Goal: Task Accomplishment & Management: Use online tool/utility

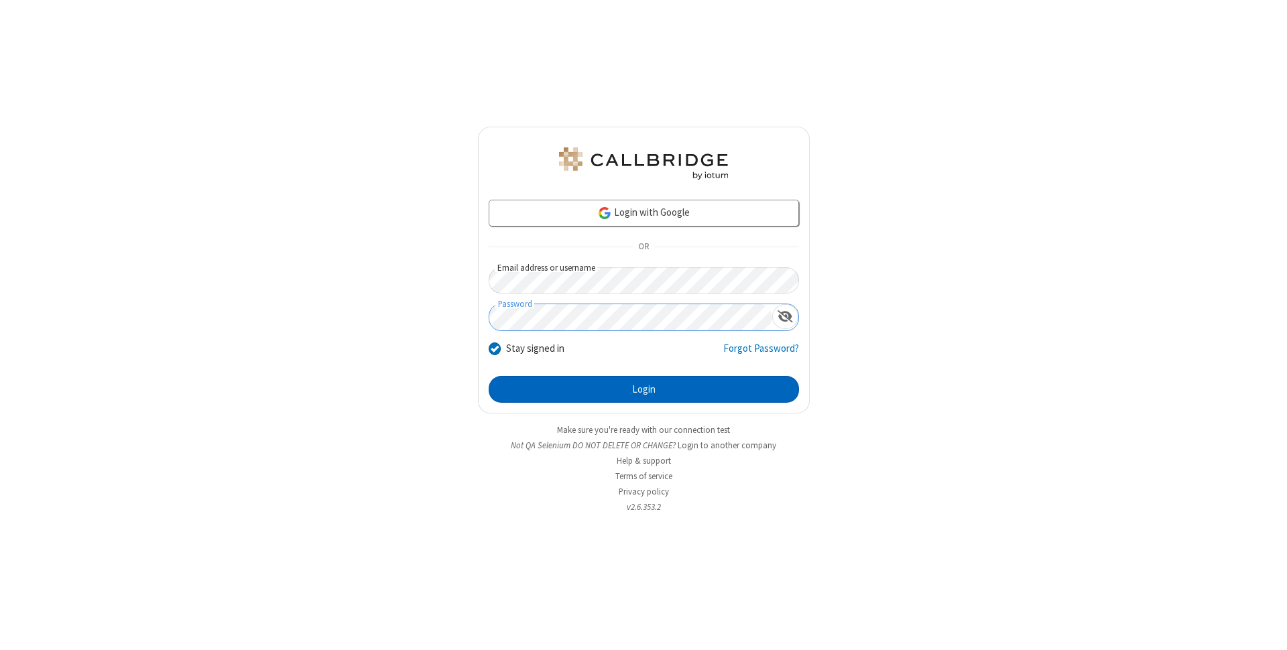
click at [644, 390] on button "Login" at bounding box center [644, 389] width 310 height 27
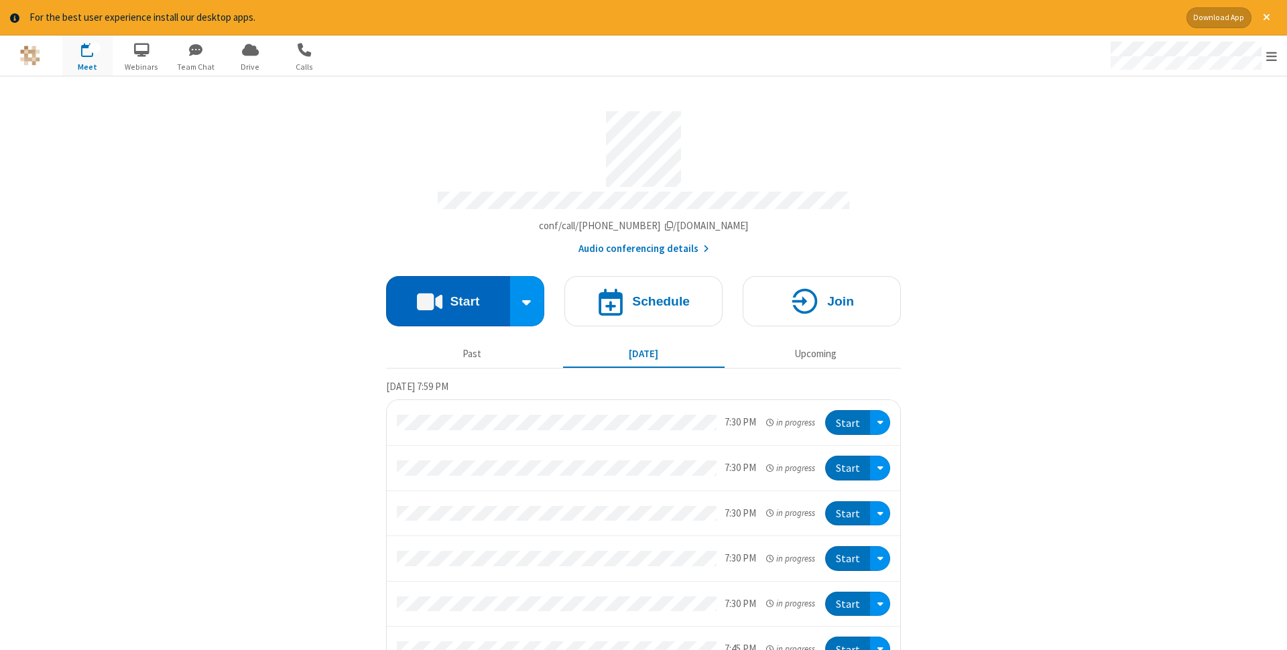
click at [448, 297] on button "Start" at bounding box center [448, 301] width 124 height 50
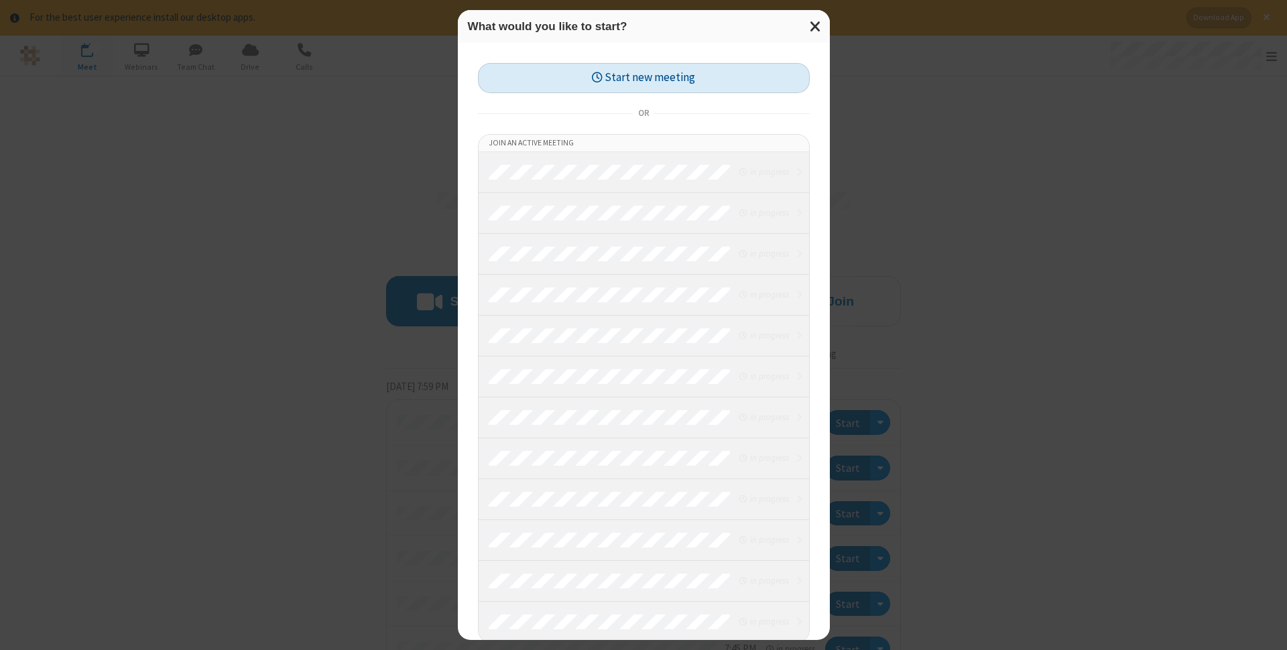
click at [644, 78] on button "Start new meeting" at bounding box center [644, 78] width 332 height 30
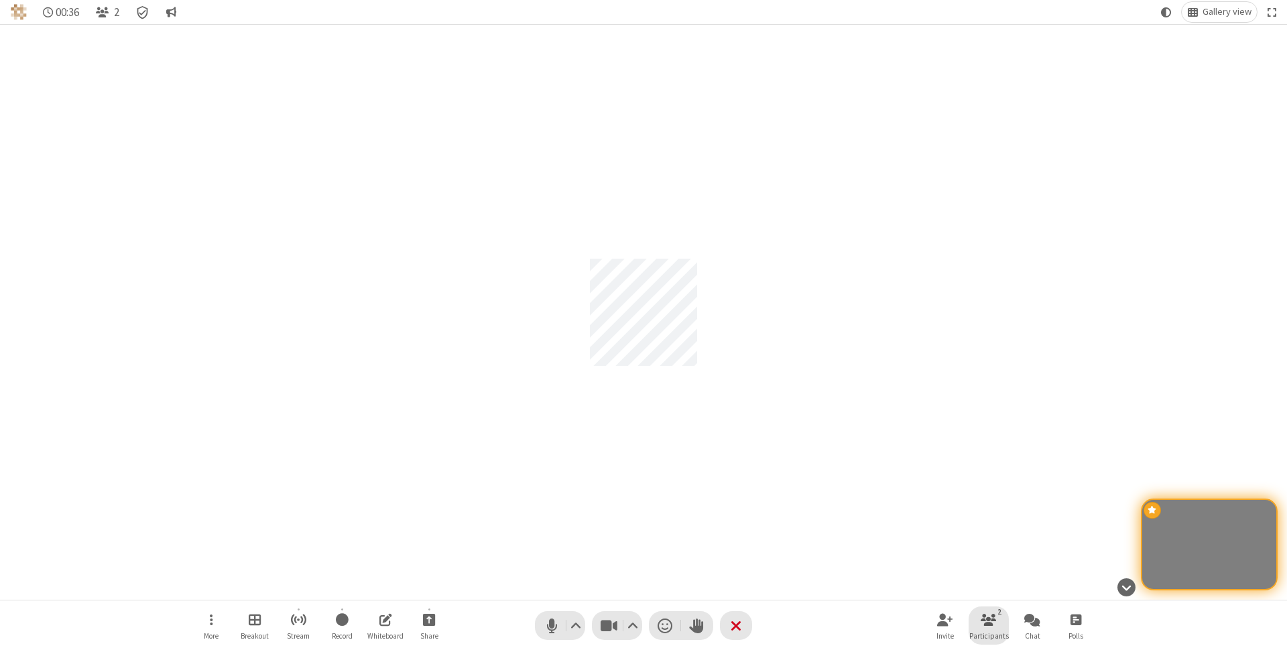
click at [989, 636] on span "Participants" at bounding box center [990, 636] width 40 height 8
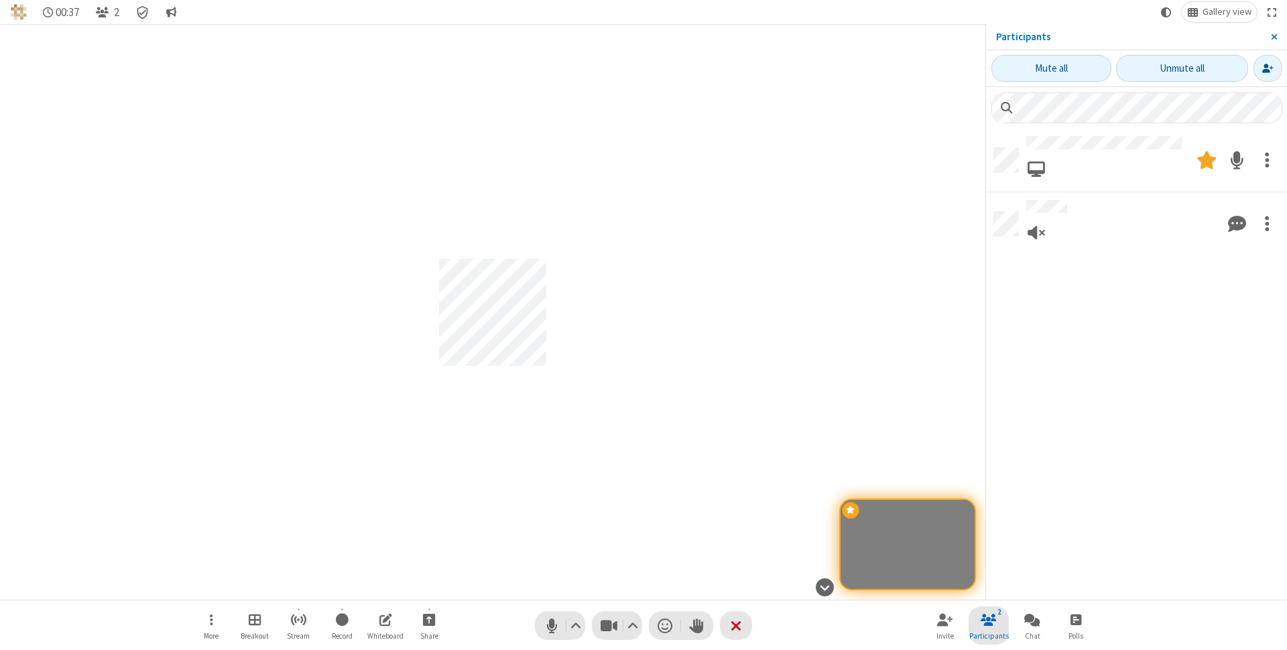
click at [1274, 37] on span "Close sidebar" at bounding box center [1274, 37] width 7 height 11
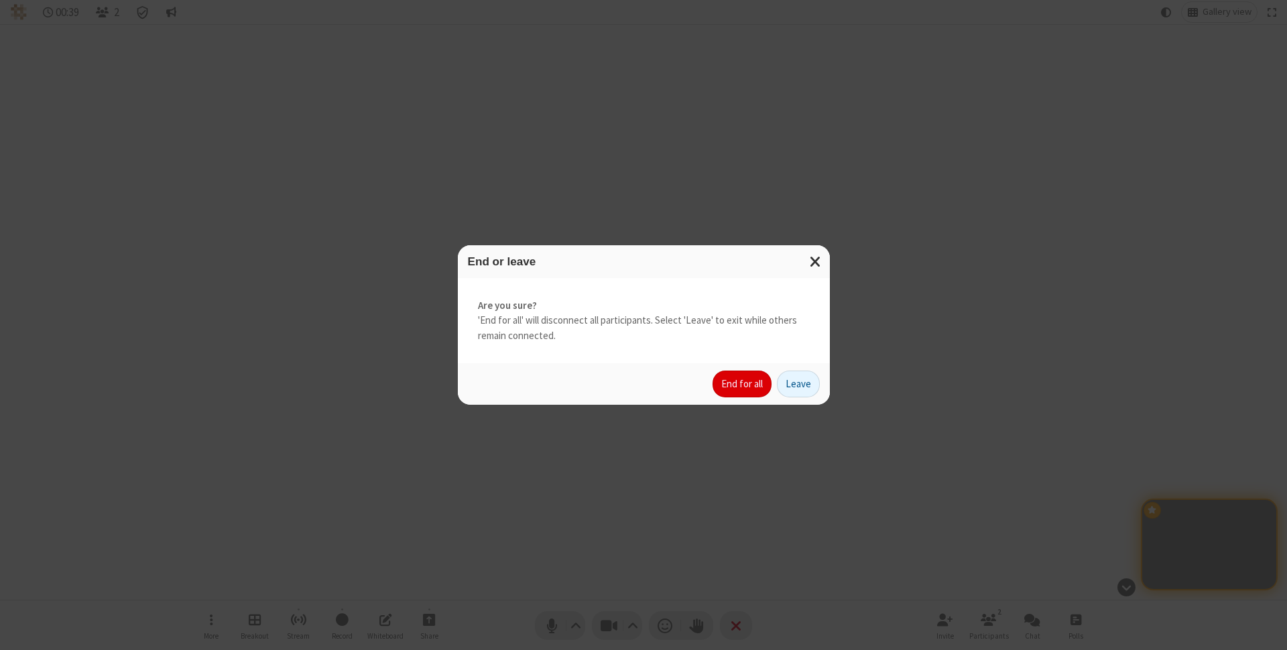
click at [743, 384] on button "End for all" at bounding box center [742, 384] width 59 height 27
